Goal: Task Accomplishment & Management: Use online tool/utility

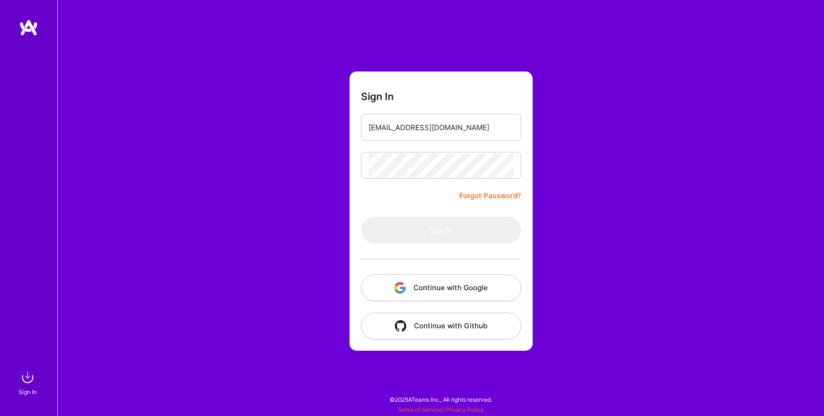
click at [574, 164] on div "Sign In [EMAIL_ADDRESS][DOMAIN_NAME] Forgot Password? Sign In Continue with Goo…" at bounding box center [440, 208] width 767 height 416
click at [329, 182] on div "Sign In [EMAIL_ADDRESS][DOMAIN_NAME] Forgot Password? Sign In Continue with Goo…" at bounding box center [440, 208] width 767 height 416
click at [243, 117] on div "Sign In [EMAIL_ADDRESS][DOMAIN_NAME] Forgot Password? Sign In Continue with Goo…" at bounding box center [440, 208] width 767 height 416
type input "[EMAIL_ADDRESS][DOMAIN_NAME]"
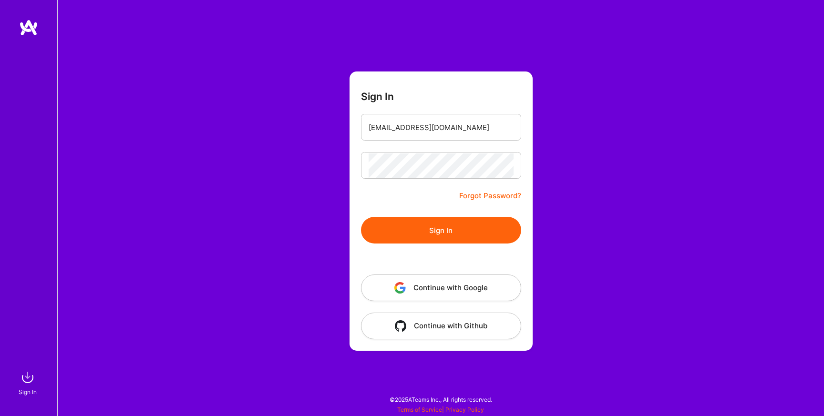
click at [562, 164] on div "Sign In [EMAIL_ADDRESS][DOMAIN_NAME] Forgot Password? Sign In Continue with Goo…" at bounding box center [440, 208] width 767 height 416
click at [454, 229] on button "Sign In" at bounding box center [441, 230] width 160 height 27
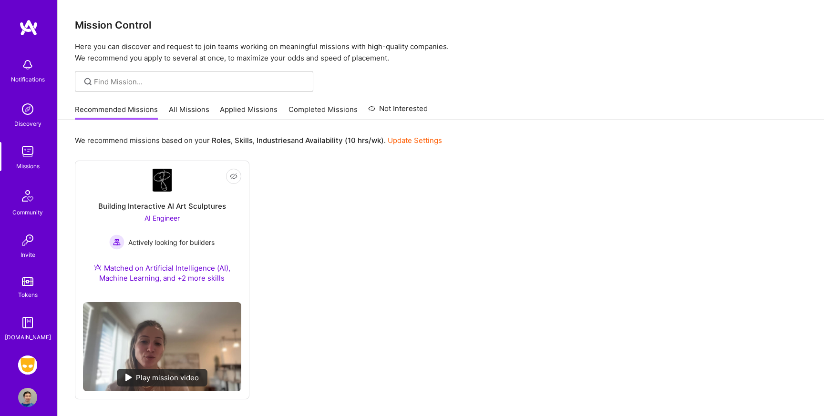
click at [29, 365] on img at bounding box center [27, 365] width 19 height 19
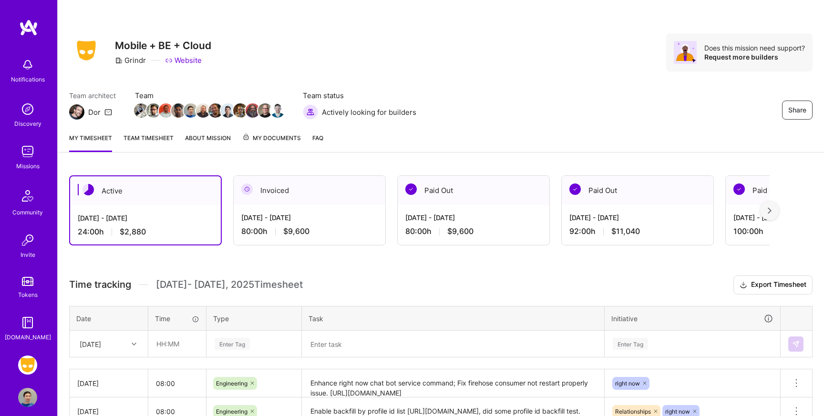
scroll to position [1, 0]
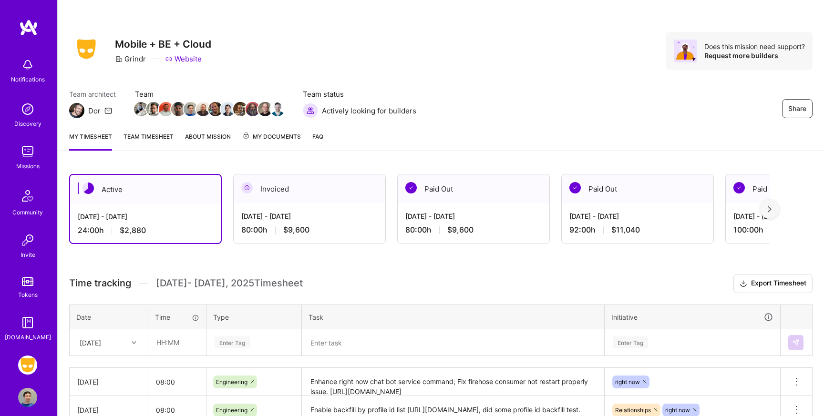
click at [158, 141] on link "Team timesheet" at bounding box center [149, 141] width 50 height 19
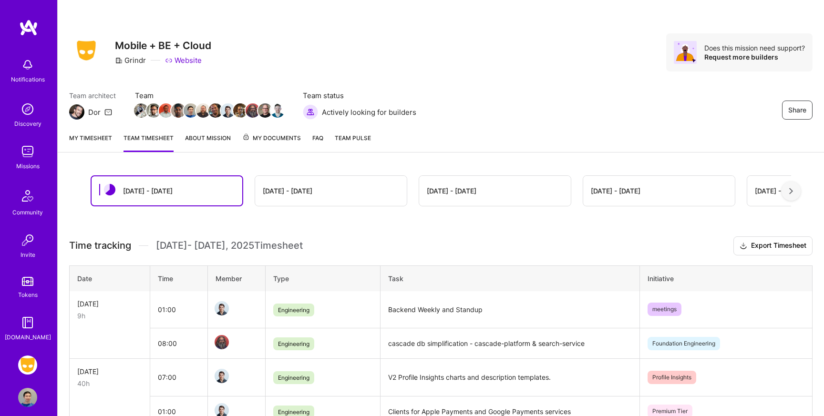
click at [93, 136] on link "My timesheet" at bounding box center [90, 142] width 43 height 19
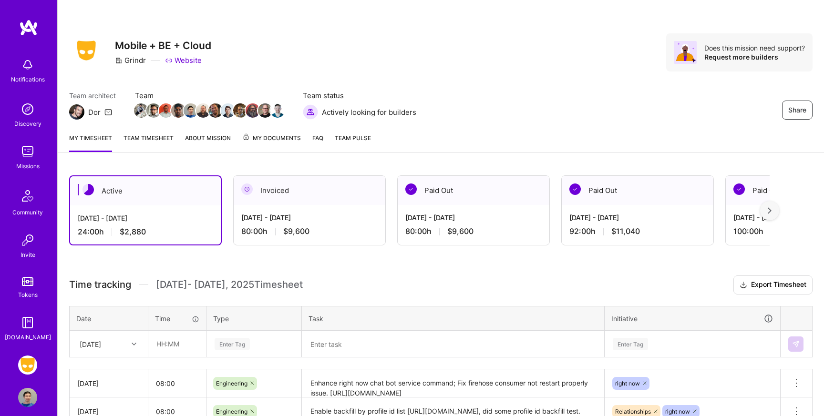
scroll to position [110, 0]
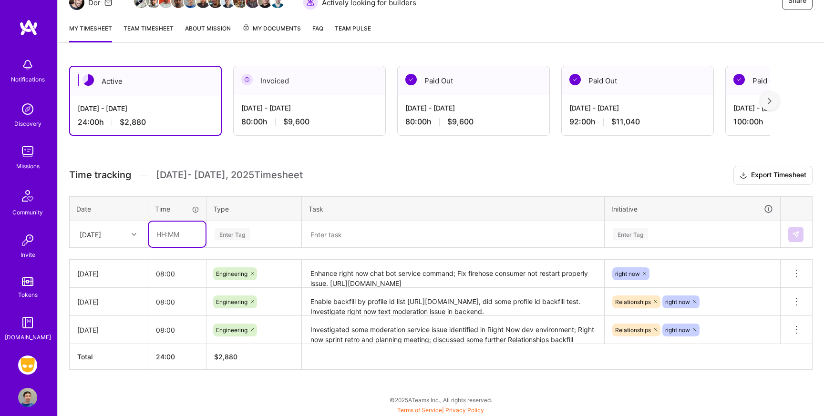
click at [173, 236] on input "text" at bounding box center [177, 234] width 57 height 25
type input "08:00"
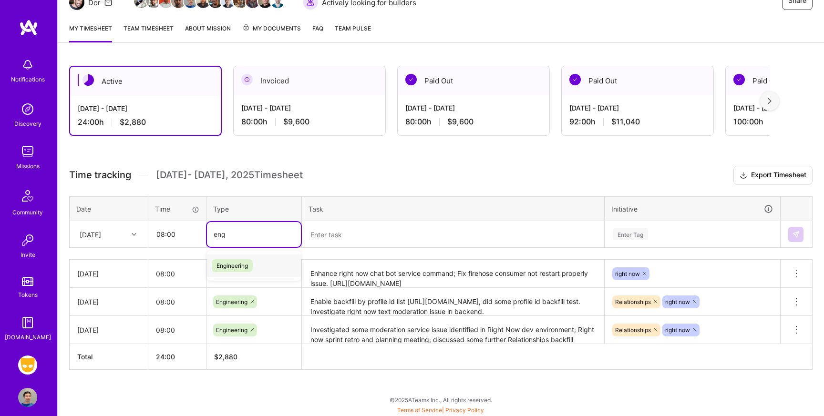
type input "engi"
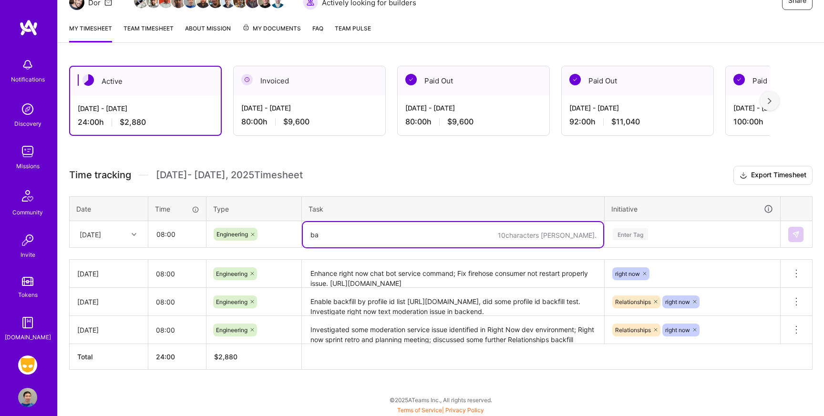
type textarea "b"
paste textarea "https://grindr.atlassian.net/browse/RTNW-673"
paste textarea "https://grindr.atlassian.net/browse/RTNW-671"
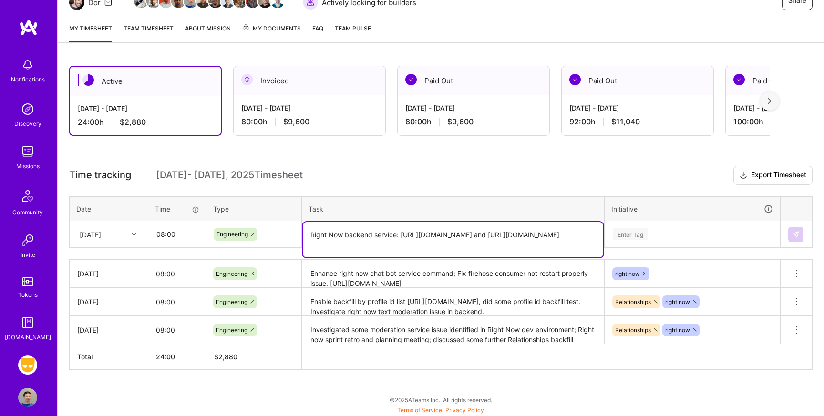
type textarea "Right Now backend service: https://grindr.atlassian.net/browse/RTNW-673 and htt…"
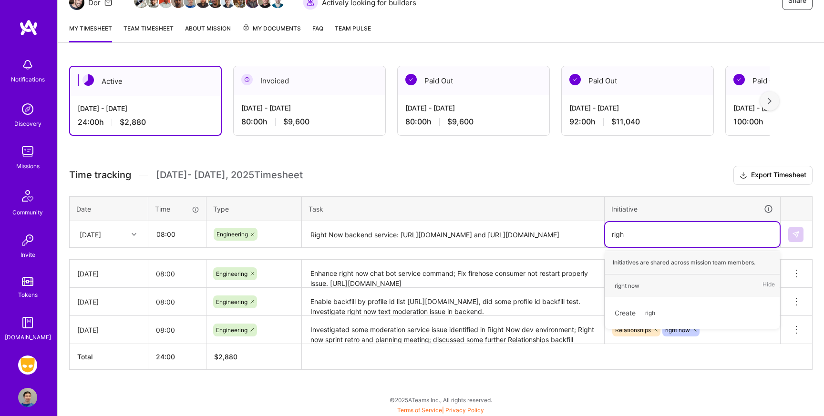
type input "right"
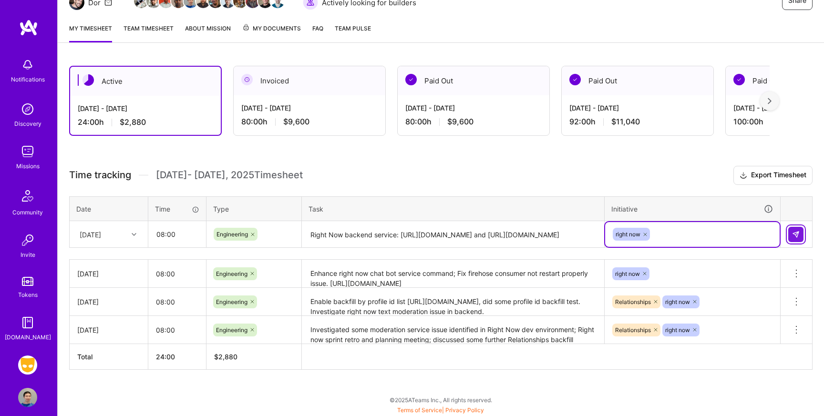
click at [795, 234] on img at bounding box center [796, 235] width 8 height 8
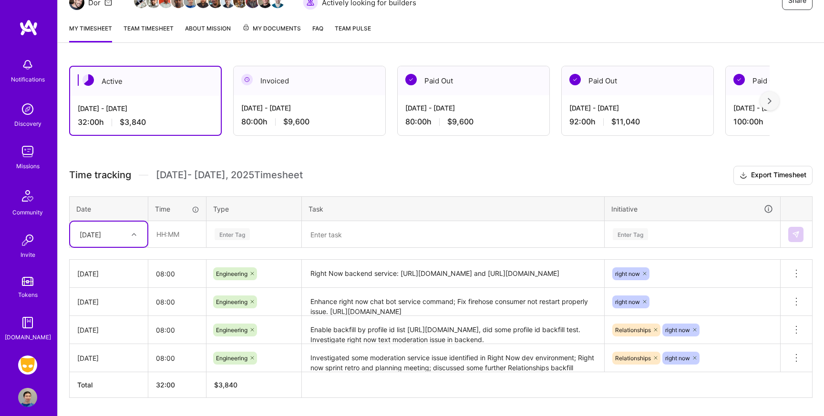
click at [485, 311] on textarea "Enhance right now chat bot service command; Fix firehose consumer not restart p…" at bounding box center [453, 302] width 301 height 26
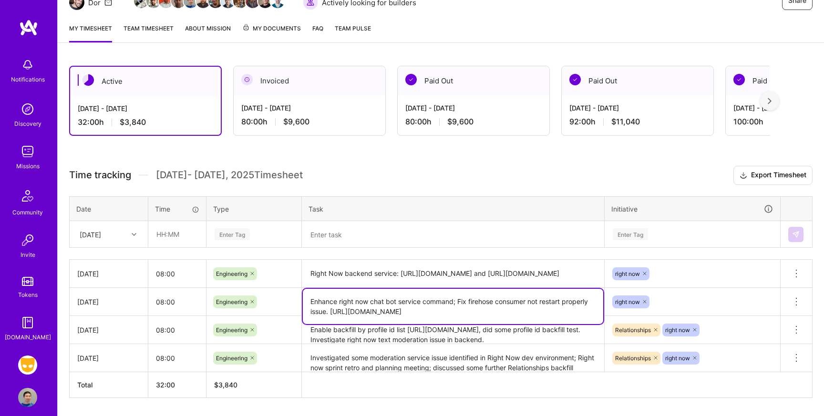
click at [332, 311] on textarea "Enhance right now chat bot service command; Fix firehose consumer not restart p…" at bounding box center [453, 306] width 301 height 35
type textarea "Enhance right now chat bot service command; Fix firehose consumer not restart p…"
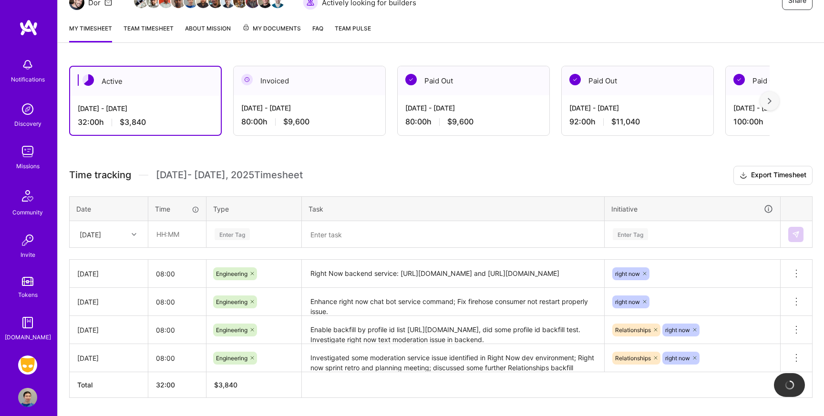
click at [429, 173] on h3 "Time tracking Sep 16 - Sep 30 , 2025 Timesheet Export Timesheet" at bounding box center [441, 175] width 744 height 19
click at [159, 31] on link "Team timesheet" at bounding box center [149, 32] width 50 height 19
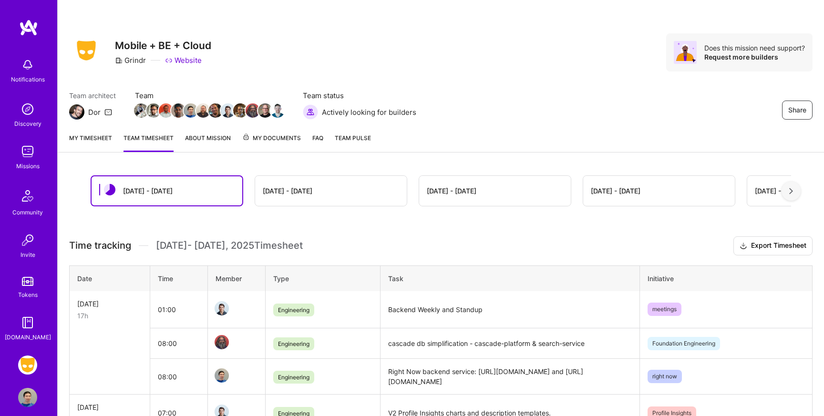
click at [83, 138] on link "My timesheet" at bounding box center [90, 142] width 43 height 19
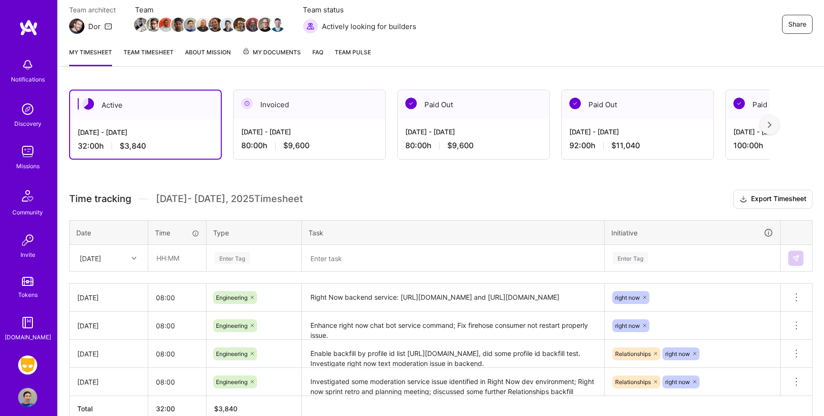
scroll to position [112, 0]
